Goal: Use online tool/utility: Use online tool/utility

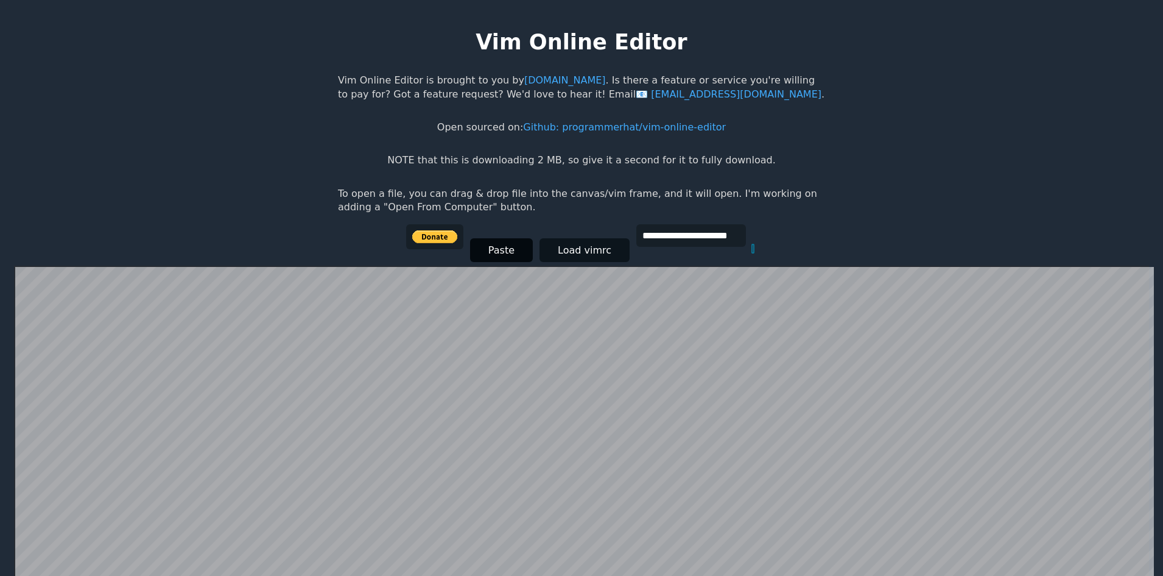
scroll to position [237, 0]
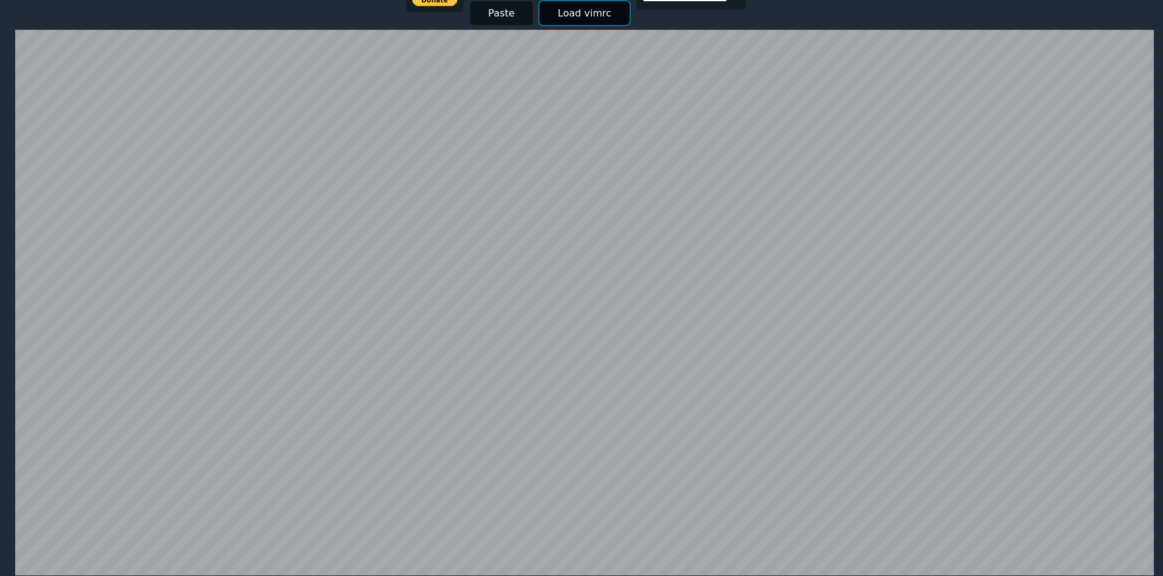
click at [569, 7] on button "Load vimrc" at bounding box center [585, 13] width 90 height 24
click at [571, 10] on button "Load vimrc" at bounding box center [585, 13] width 90 height 24
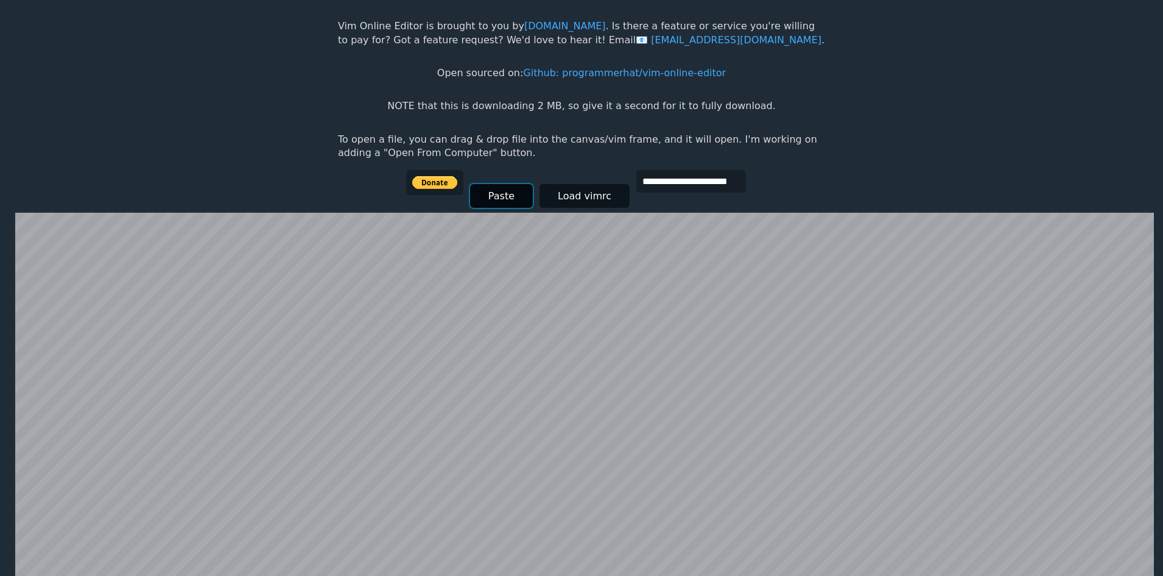
click at [524, 194] on button "Paste" at bounding box center [501, 196] width 63 height 24
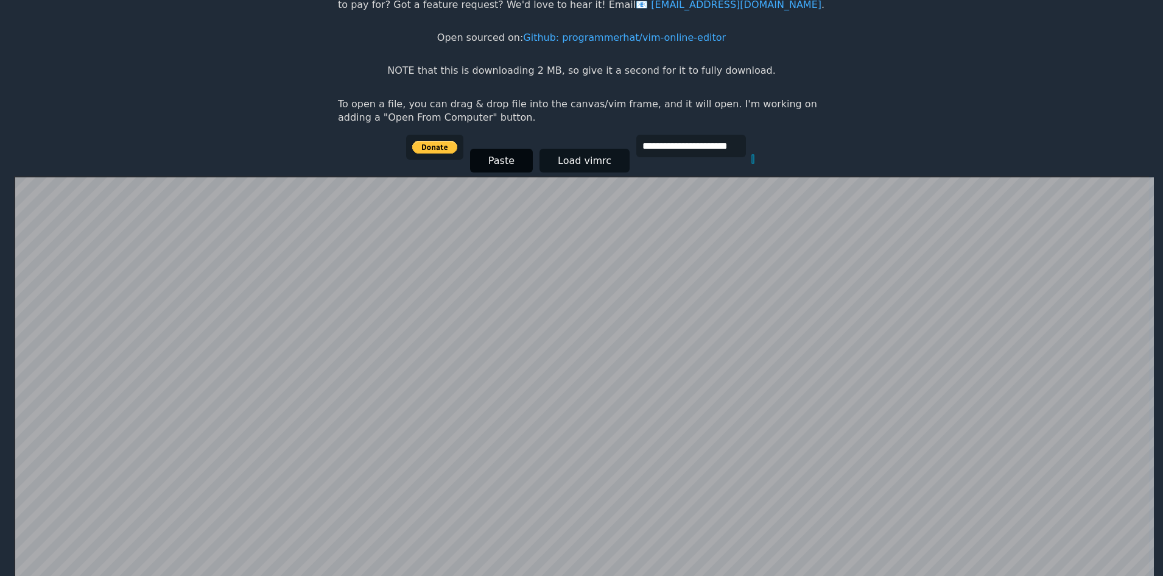
scroll to position [54, 0]
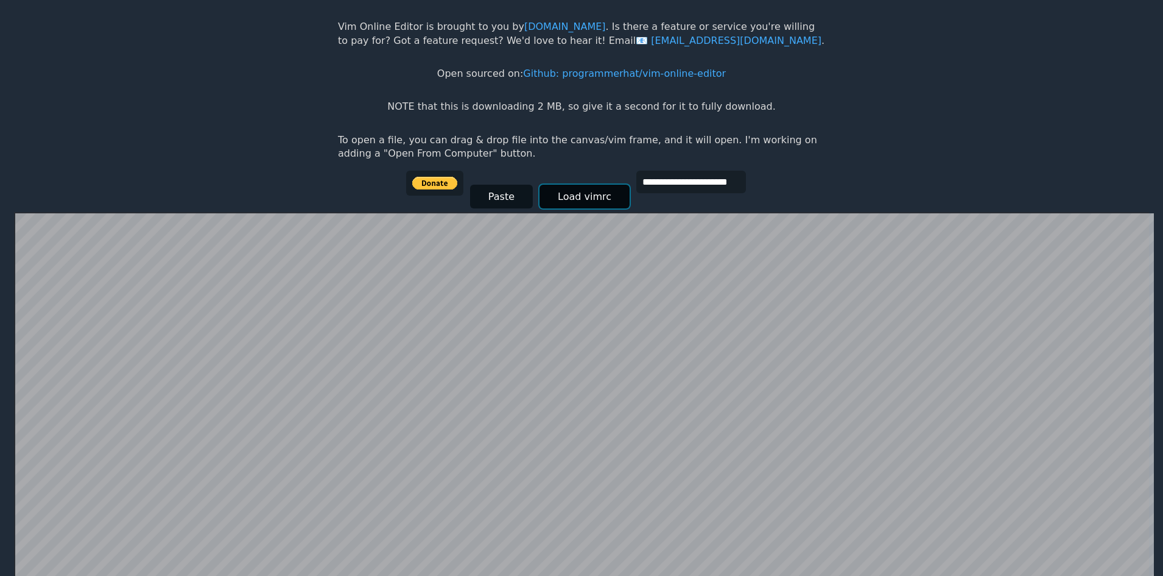
click at [546, 192] on button "Load vimrc" at bounding box center [585, 197] width 90 height 24
